Goal: Use online tool/utility

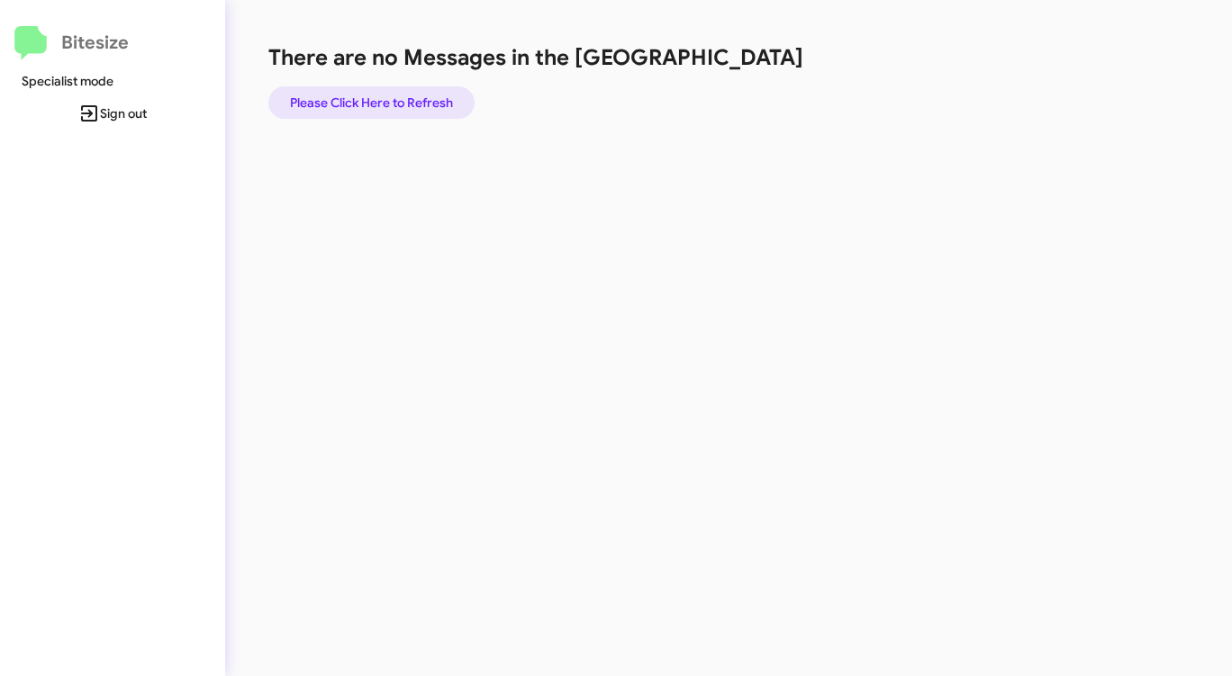
click at [378, 91] on span "Please Click Here to Refresh" at bounding box center [371, 102] width 163 height 32
click at [379, 91] on span "Please Click Here to Refresh" at bounding box center [371, 102] width 163 height 32
